Goal: Use online tool/utility

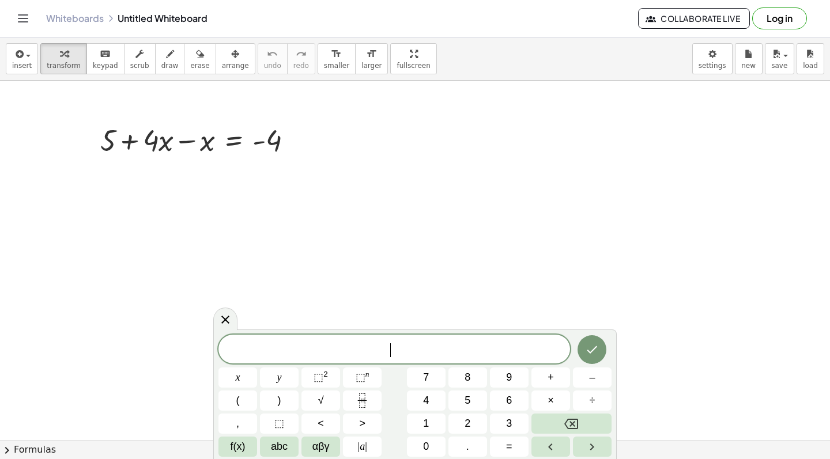
click at [290, 352] on span "​" at bounding box center [394, 350] width 352 height 16
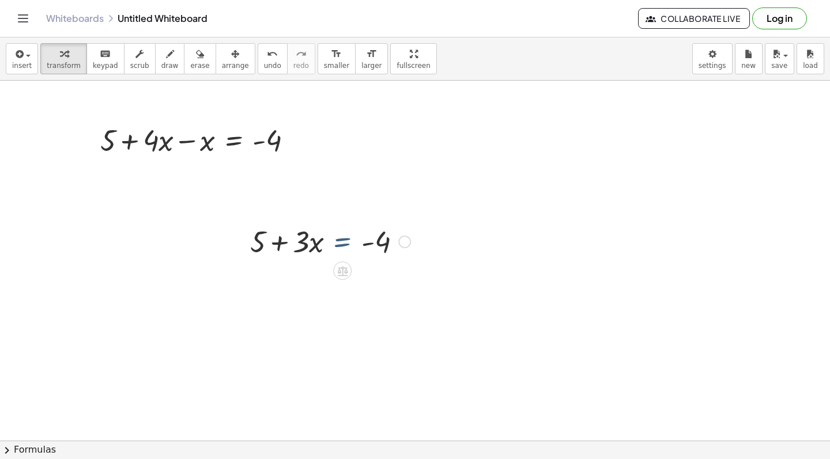
click at [359, 244] on div at bounding box center [330, 240] width 172 height 39
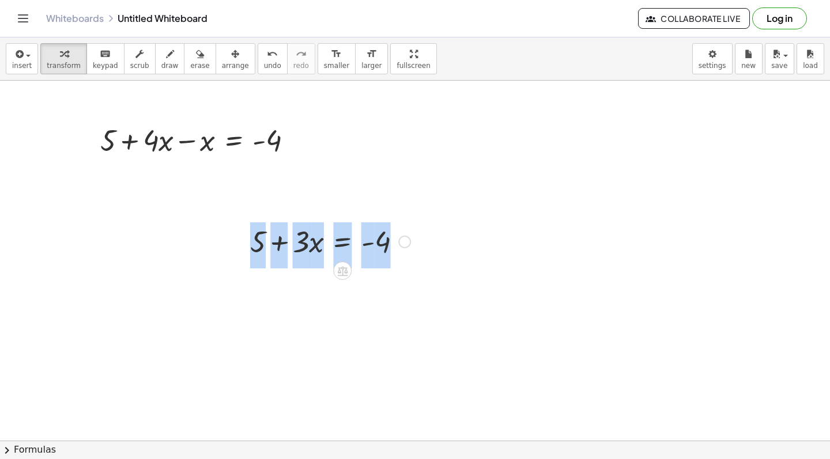
drag, startPoint x: 343, startPoint y: 262, endPoint x: 285, endPoint y: 257, distance: 58.4
click at [342, 242] on div "+ 5 + · 3 · x = - 4" at bounding box center [342, 242] width 0 height 0
click at [285, 257] on div at bounding box center [330, 240] width 172 height 39
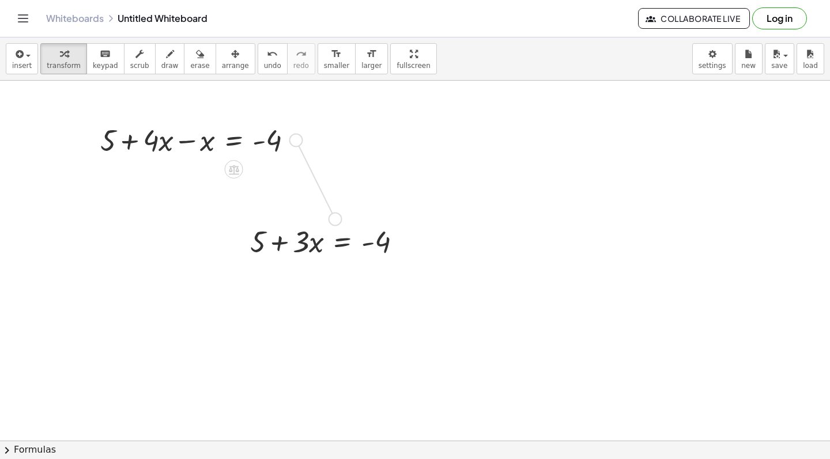
drag, startPoint x: 294, startPoint y: 137, endPoint x: 335, endPoint y: 216, distance: 88.9
drag, startPoint x: 324, startPoint y: 213, endPoint x: 324, endPoint y: 236, distance: 23.1
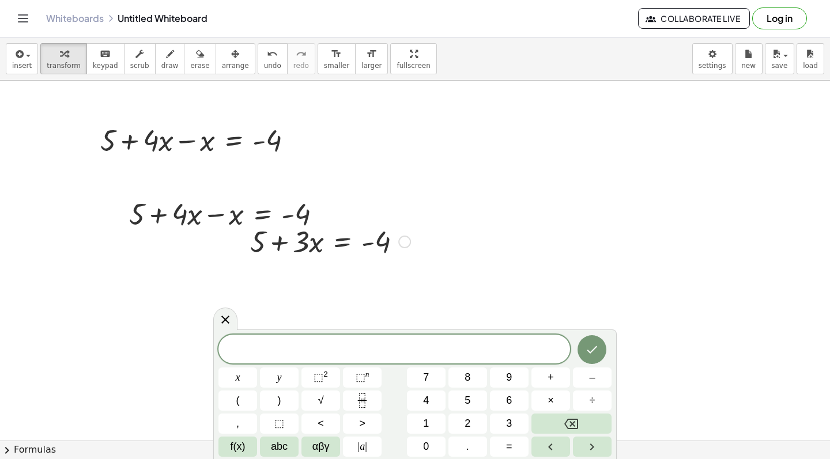
click at [322, 256] on div at bounding box center [330, 240] width 172 height 39
click at [347, 231] on div at bounding box center [330, 240] width 172 height 39
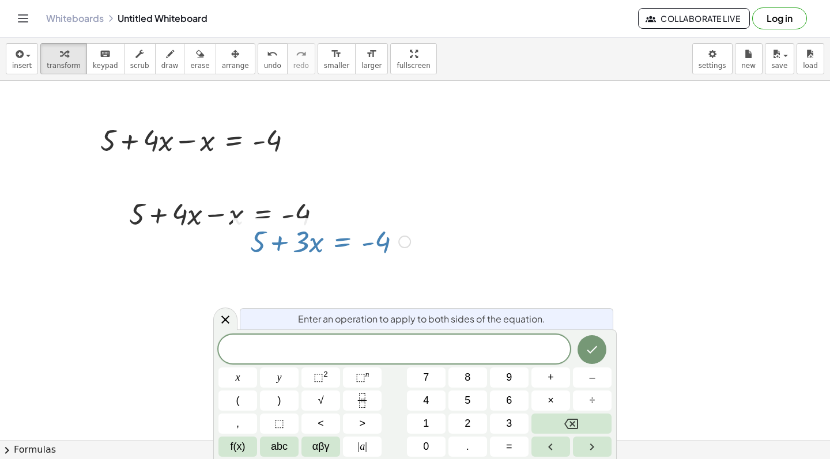
click at [340, 235] on div at bounding box center [330, 240] width 172 height 39
click at [231, 320] on icon at bounding box center [225, 320] width 14 height 14
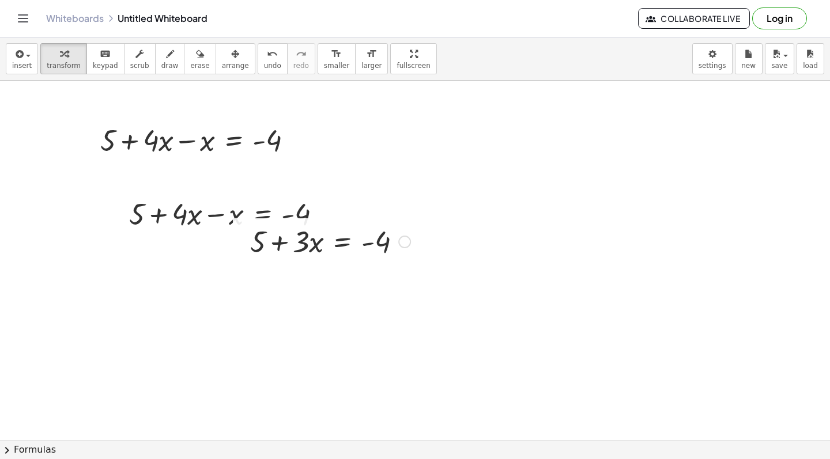
click at [259, 254] on div at bounding box center [330, 240] width 172 height 39
click at [268, 250] on div at bounding box center [330, 240] width 172 height 39
click at [184, 148] on div at bounding box center [201, 139] width 213 height 39
click at [233, 170] on icon at bounding box center [233, 170] width 10 height 10
click at [292, 146] on div at bounding box center [292, 140] width 13 height 13
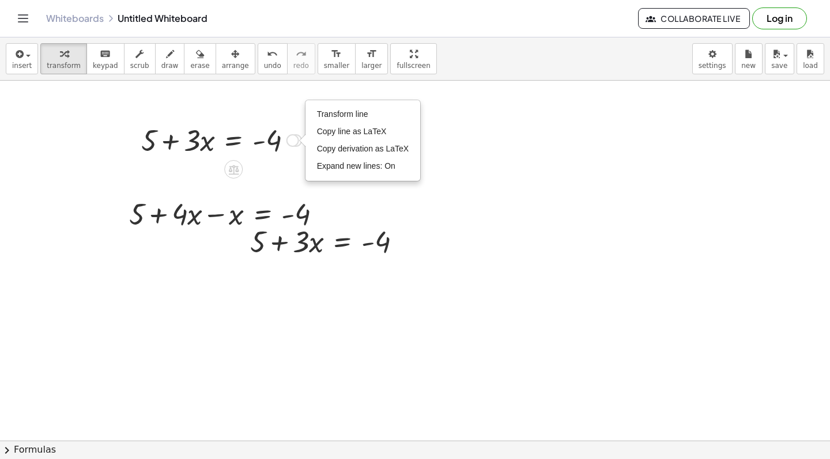
click at [292, 144] on div "Transform line Copy line as LaTeX Copy derivation as LaTeX Expand new lines: On" at bounding box center [292, 140] width 13 height 13
click at [462, 1] on div "Whiteboards Untitled Whiteboard Collaborate Live Log in" at bounding box center [415, 18] width 802 height 37
